Goal: Transaction & Acquisition: Purchase product/service

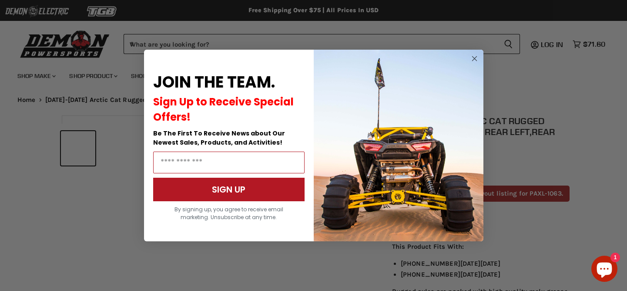
scroll to position [291, 0]
